Goal: Information Seeking & Learning: Learn about a topic

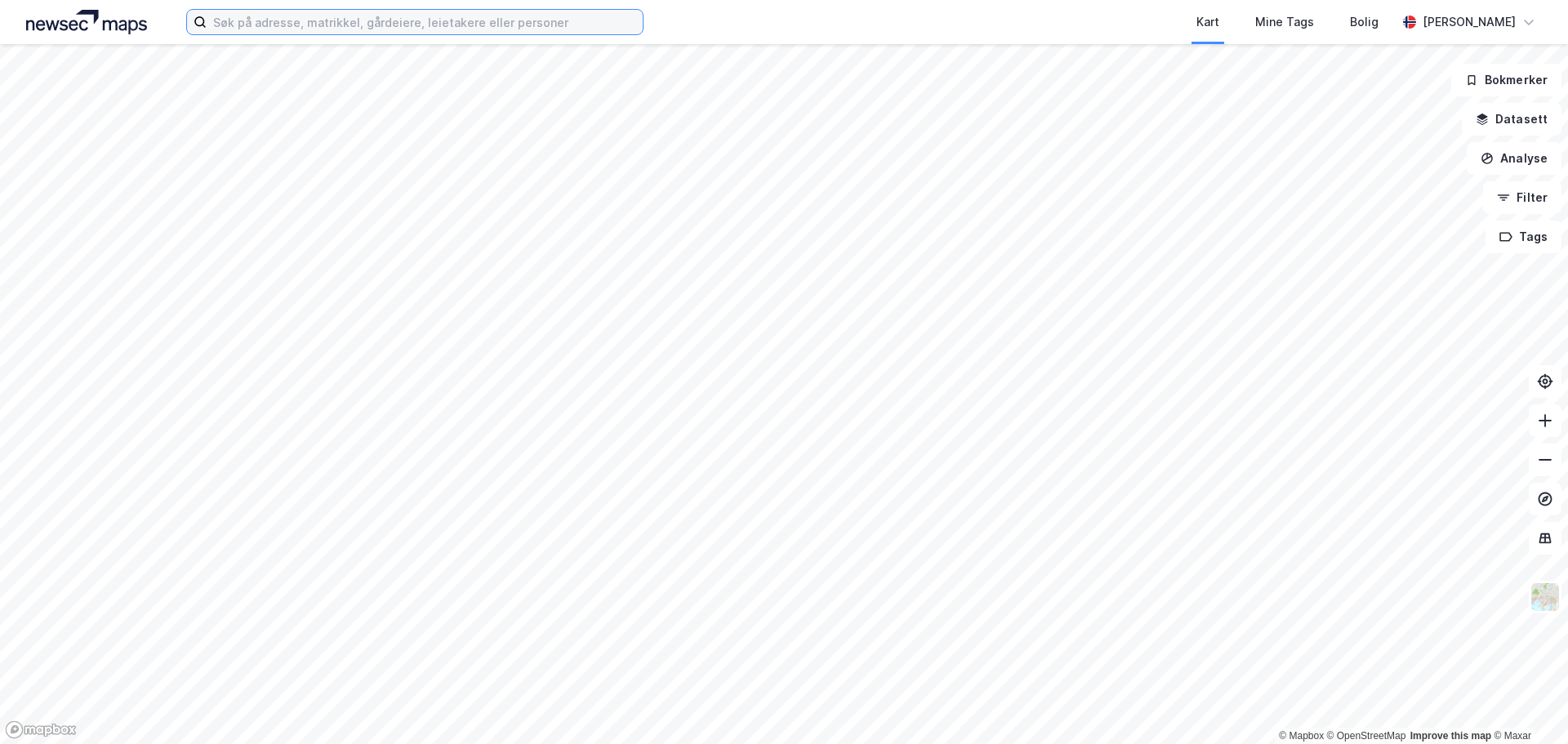
click at [300, 24] on input at bounding box center [424, 22] width 436 height 24
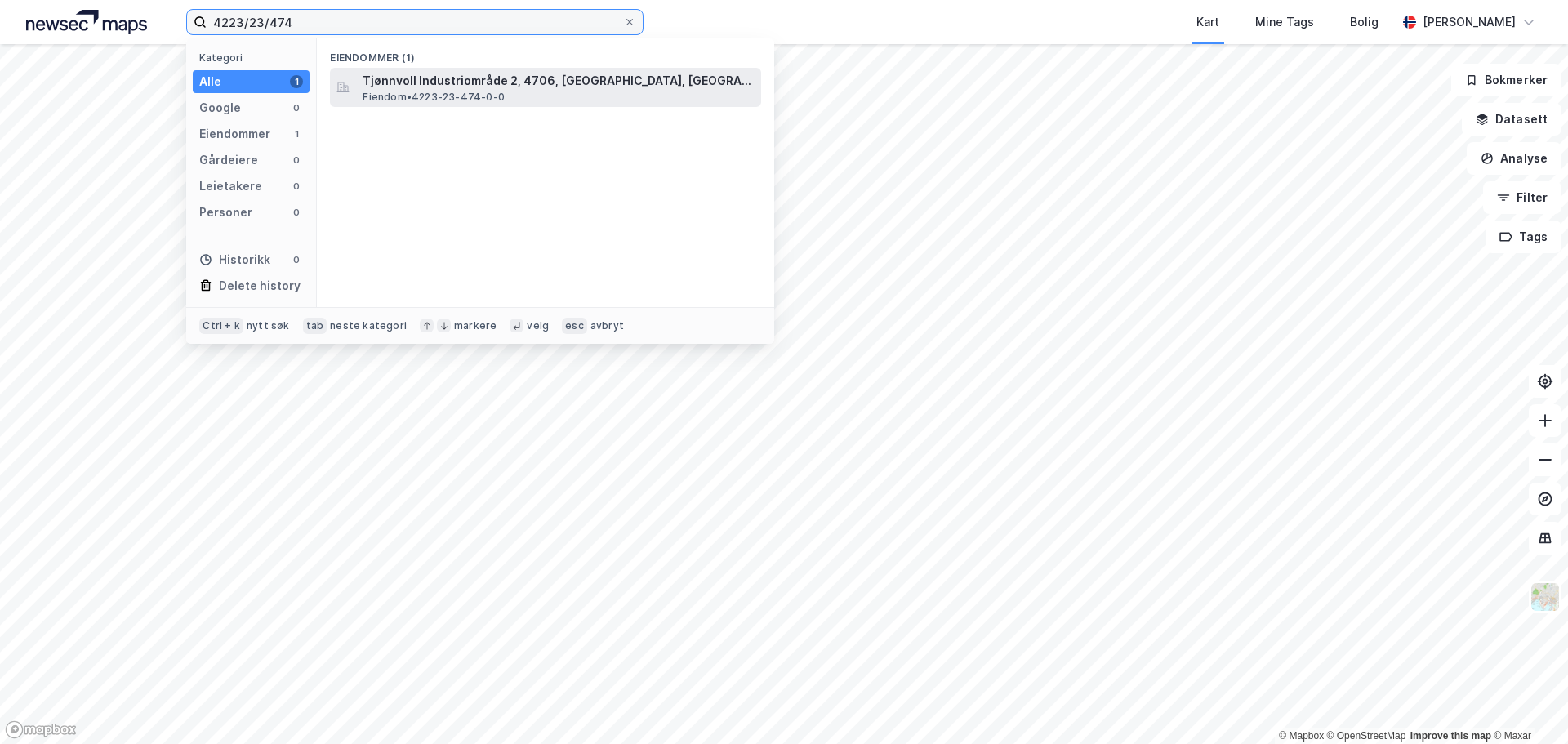
type input "4223/23/474"
click at [417, 79] on span "Tjønnvoll Industriområde 2, 4706, [GEOGRAPHIC_DATA], [GEOGRAPHIC_DATA]" at bounding box center [558, 80] width 392 height 19
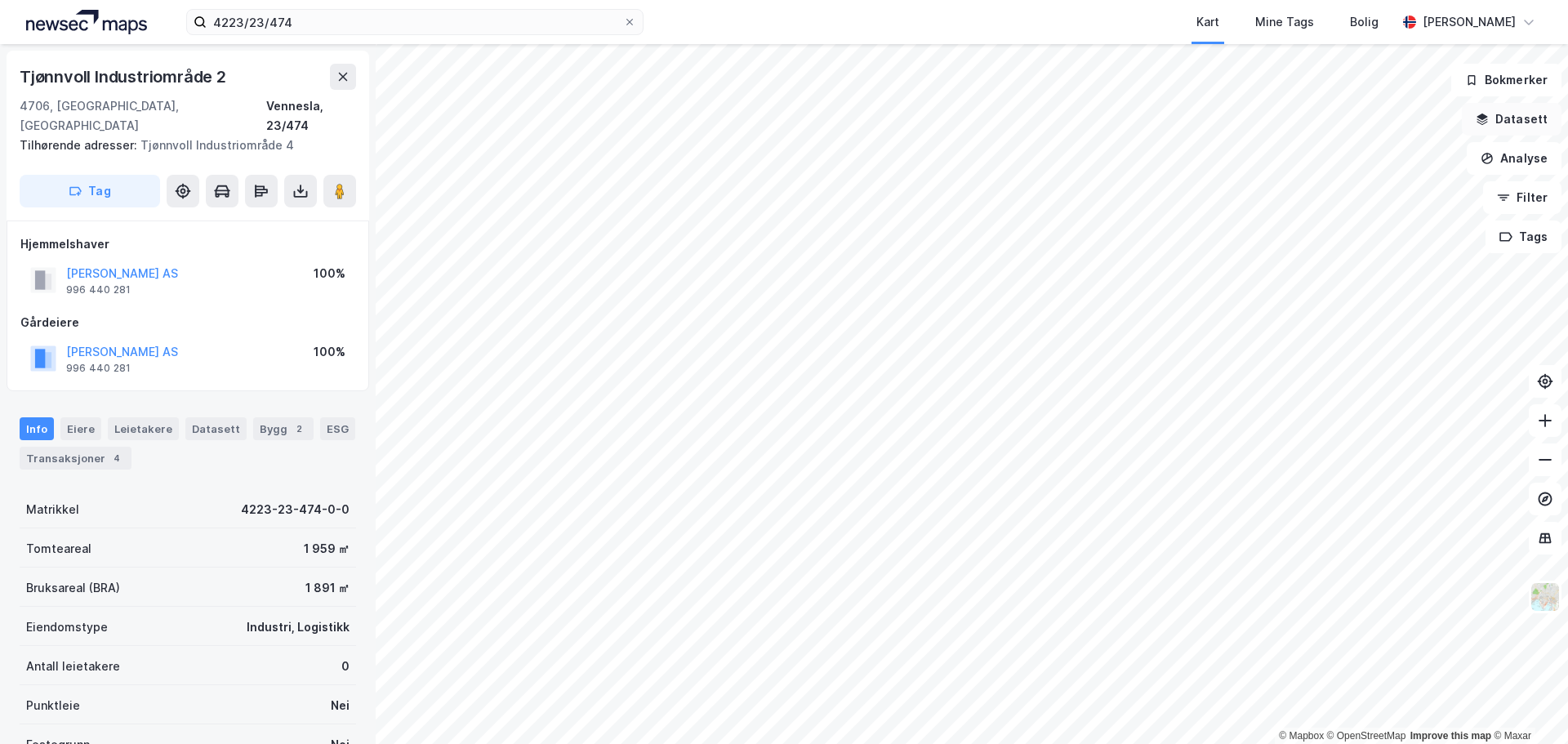
click at [1531, 116] on button "Datasett" at bounding box center [1511, 119] width 100 height 32
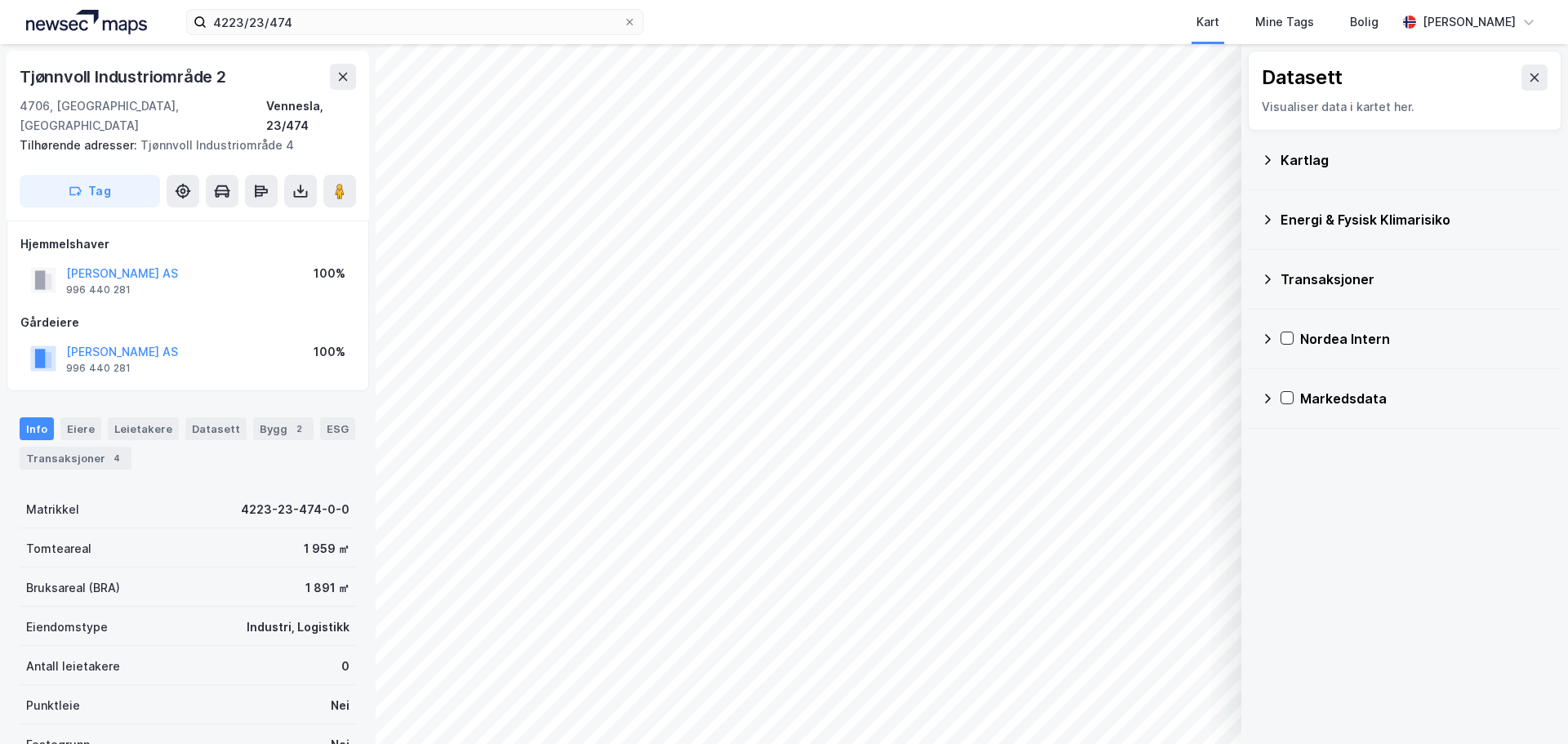
click at [1291, 216] on div "Energi & Fysisk Klimarisiko" at bounding box center [1414, 219] width 268 height 19
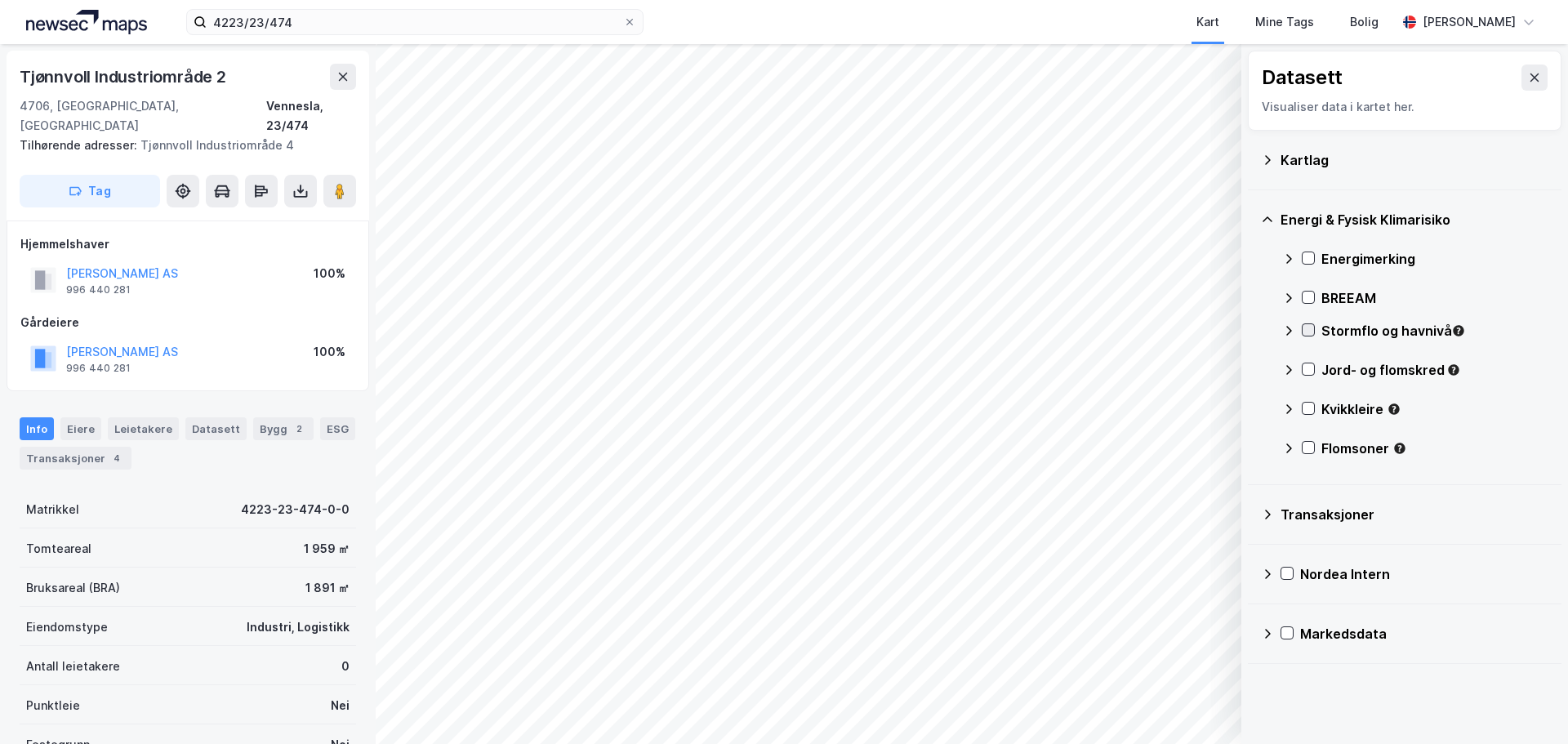
click at [1305, 327] on icon at bounding box center [1308, 329] width 11 height 11
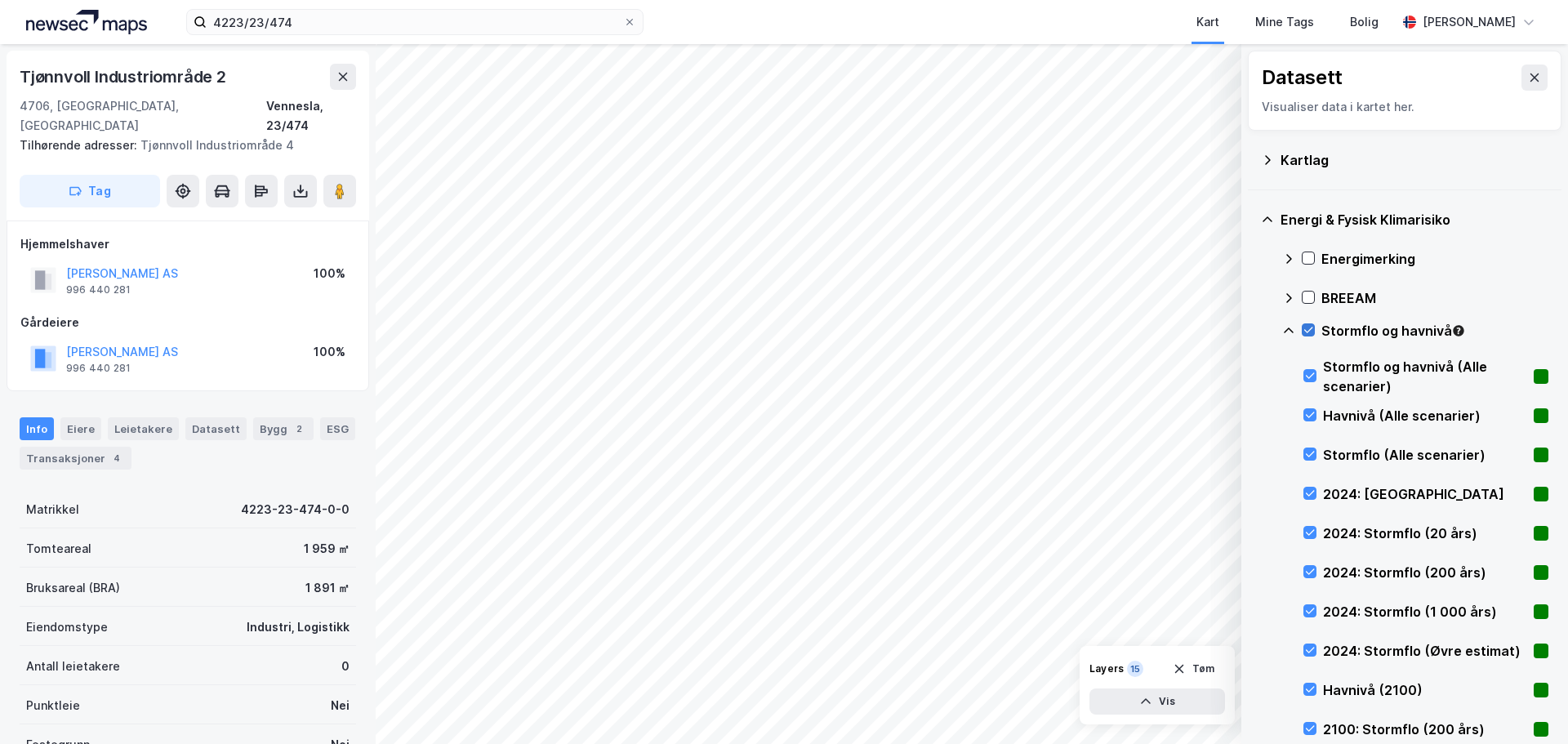
click at [1305, 327] on icon at bounding box center [1308, 329] width 11 height 11
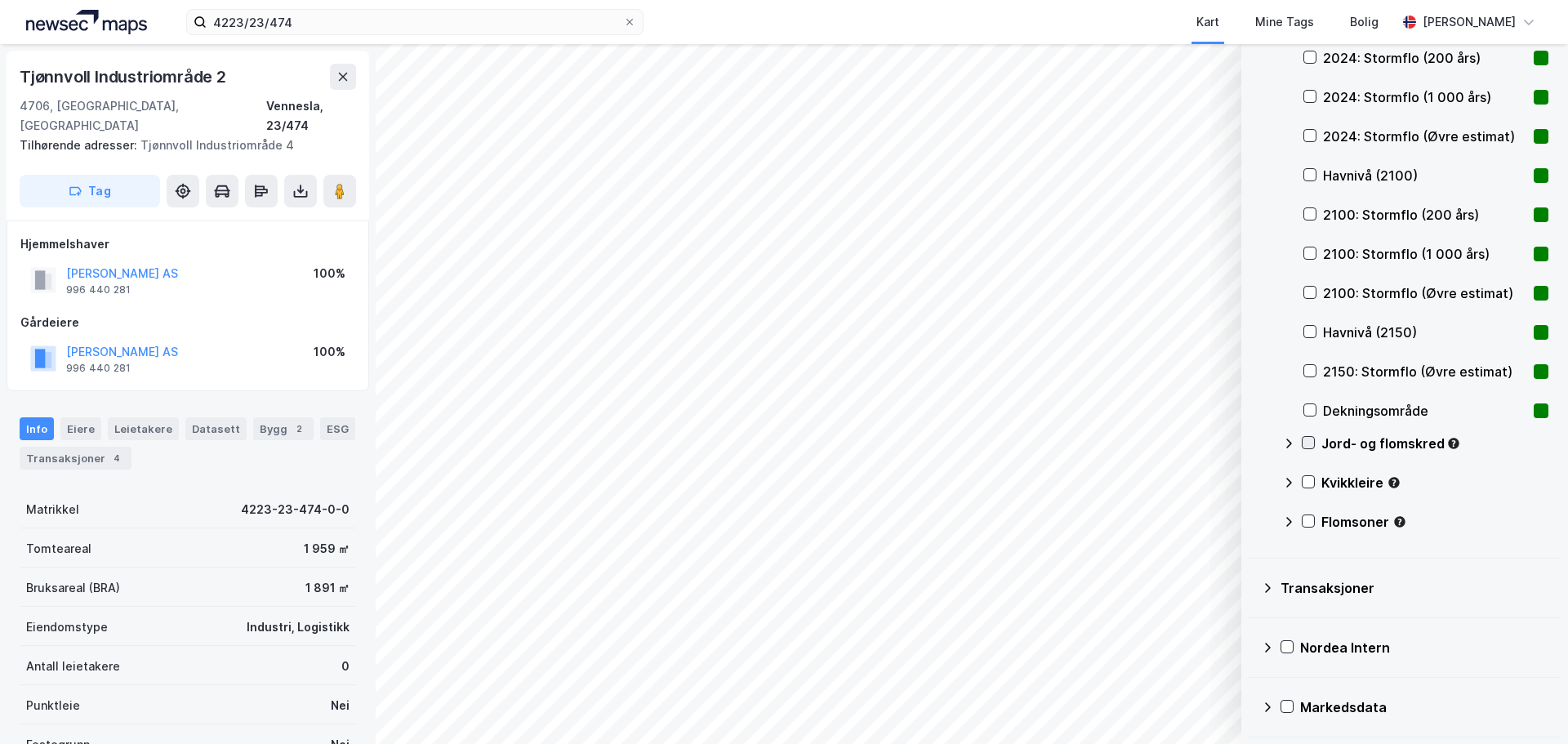
click at [1307, 444] on icon at bounding box center [1309, 443] width 9 height 6
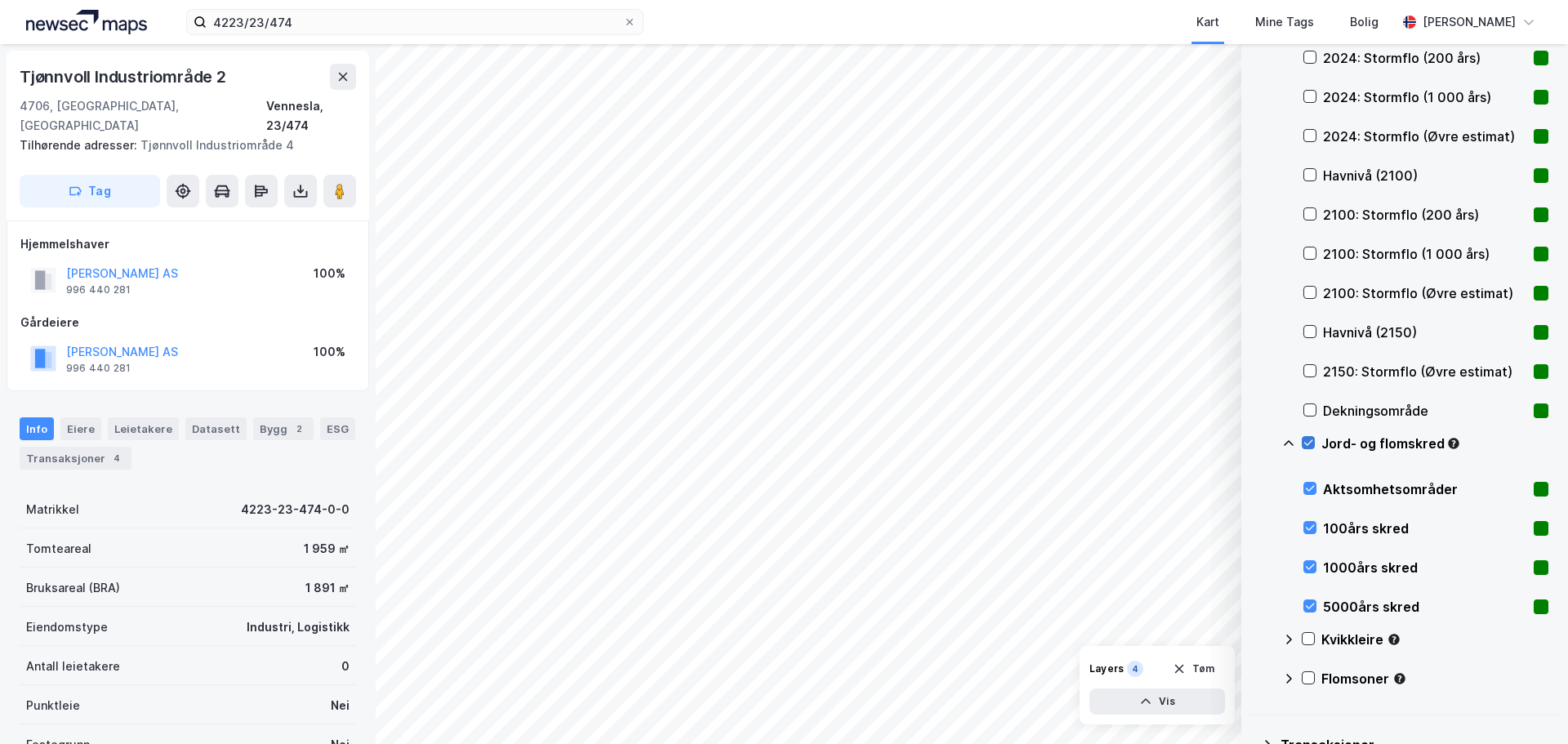
click at [1307, 444] on icon at bounding box center [1309, 443] width 9 height 6
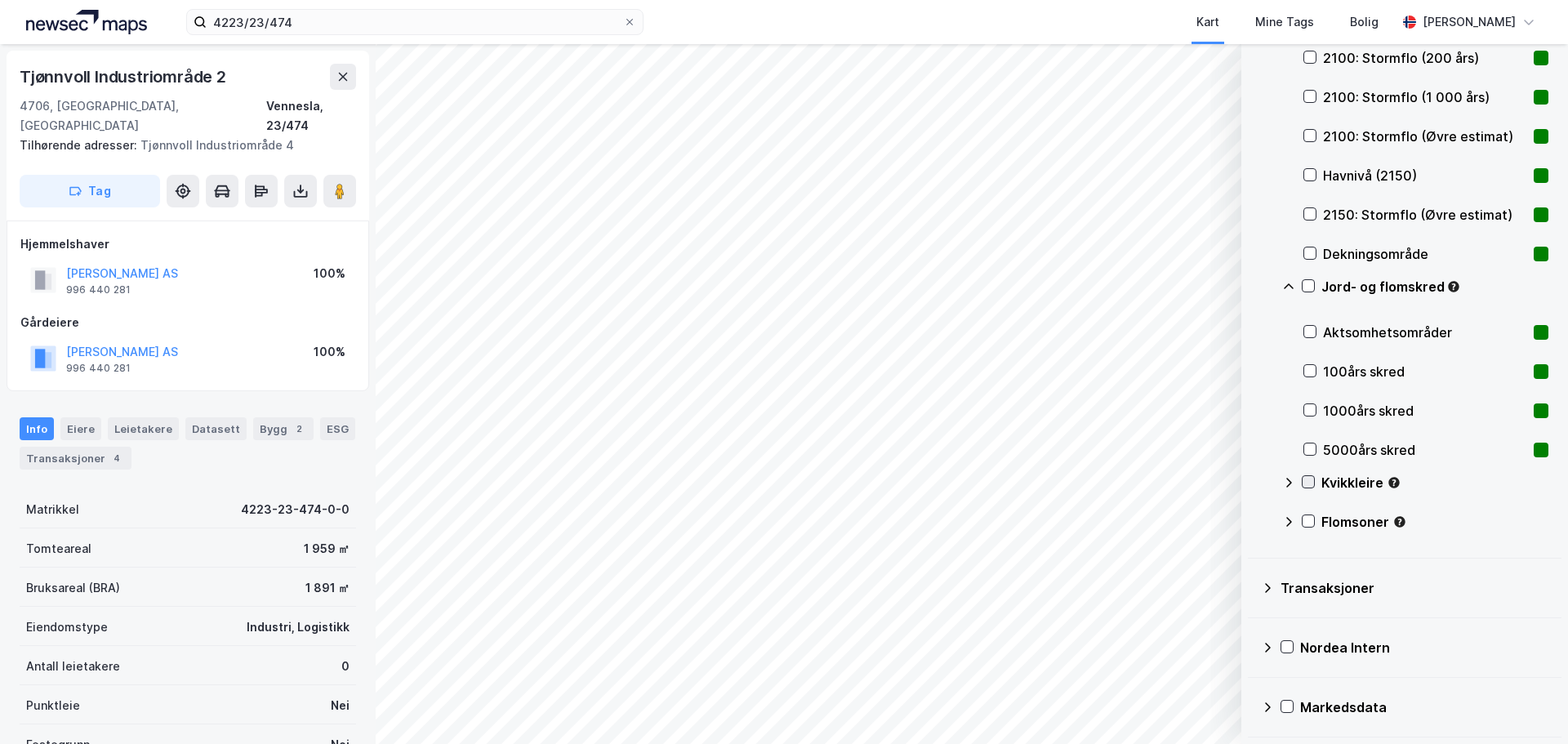
click at [1309, 481] on icon at bounding box center [1308, 481] width 11 height 11
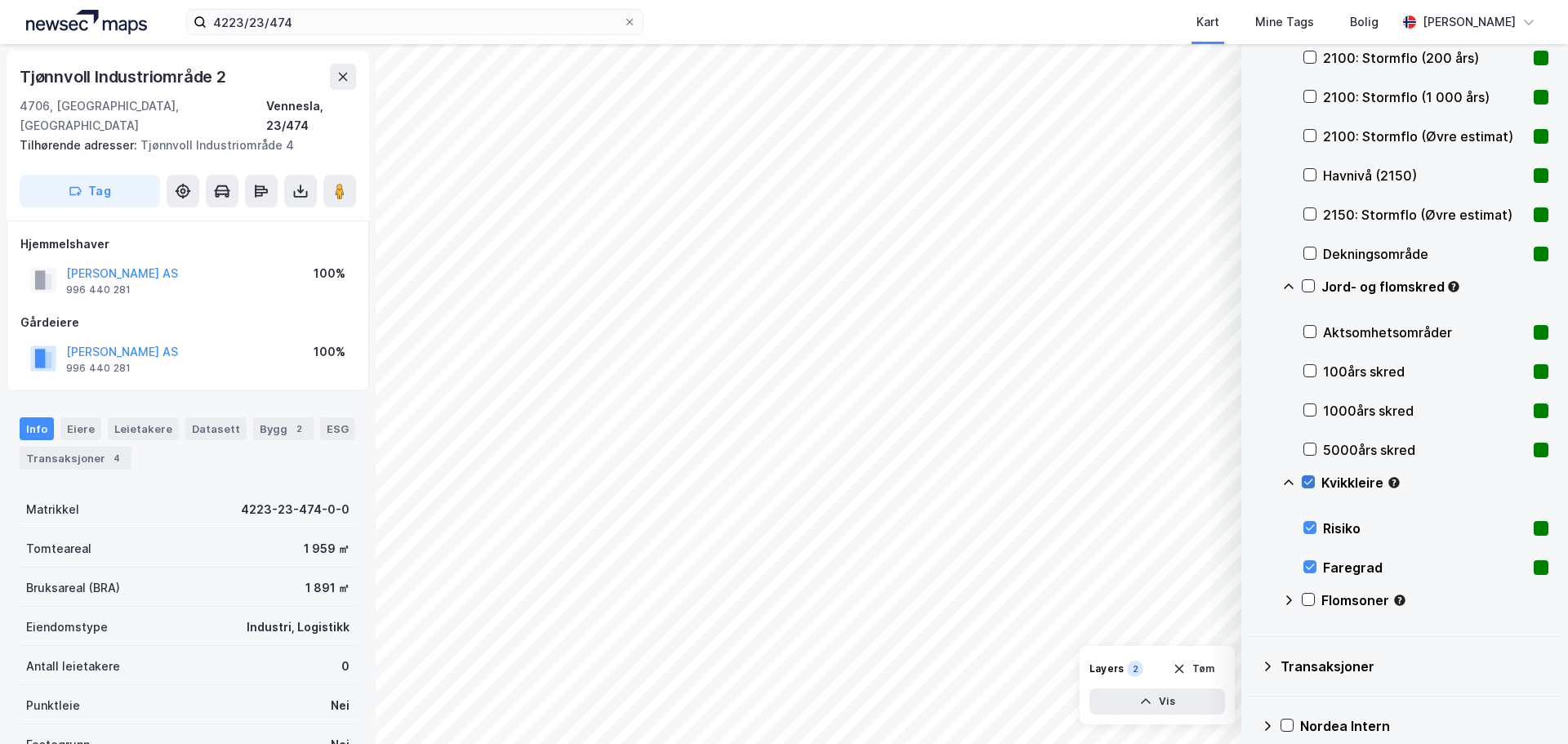
click at [1308, 481] on icon at bounding box center [1308, 481] width 11 height 11
click at [1307, 597] on icon at bounding box center [1308, 599] width 11 height 11
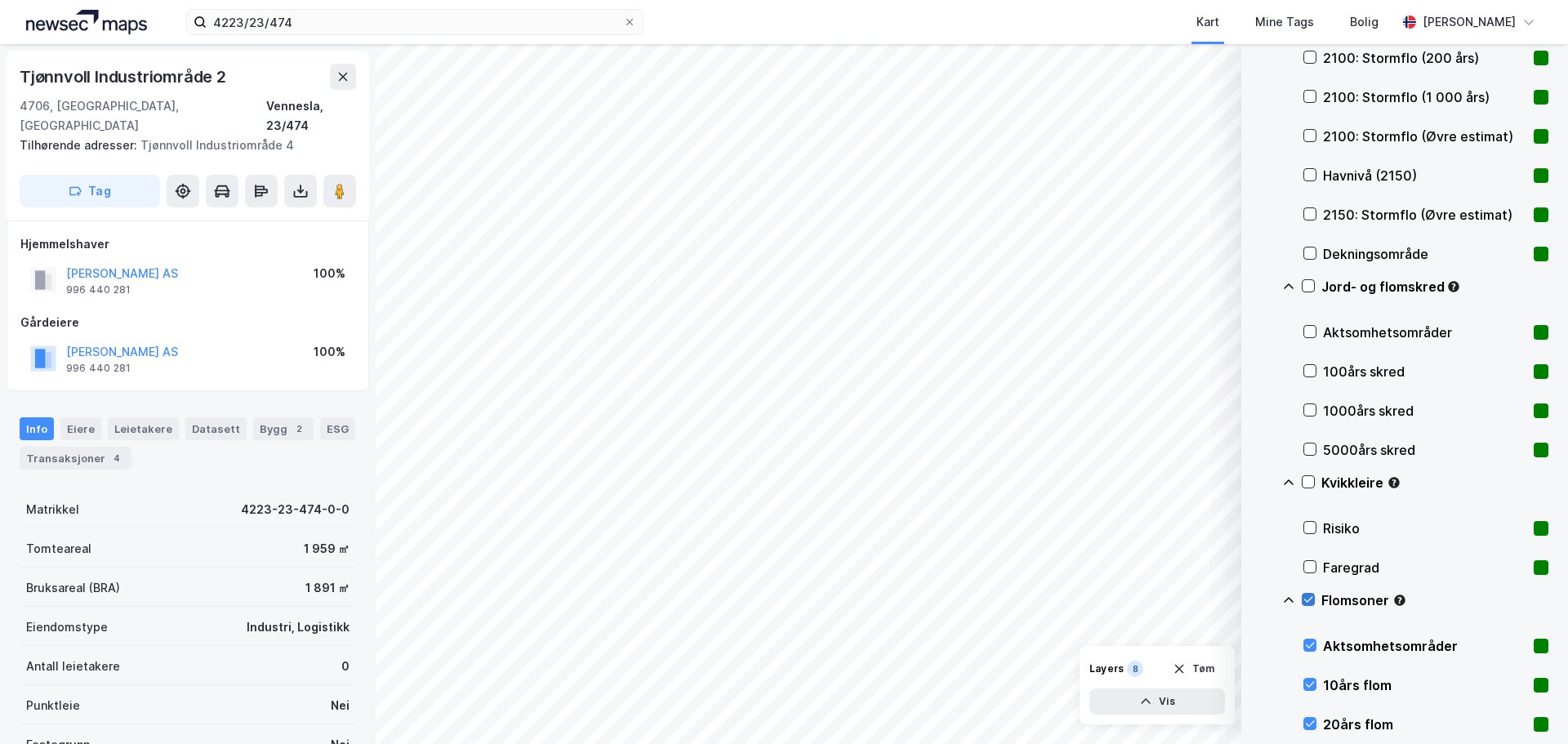
click at [1308, 597] on icon at bounding box center [1308, 599] width 11 height 11
click at [1310, 566] on icon at bounding box center [1310, 567] width 11 height 11
click at [1308, 526] on icon at bounding box center [1310, 527] width 11 height 11
